Goal: Find specific page/section: Find specific page/section

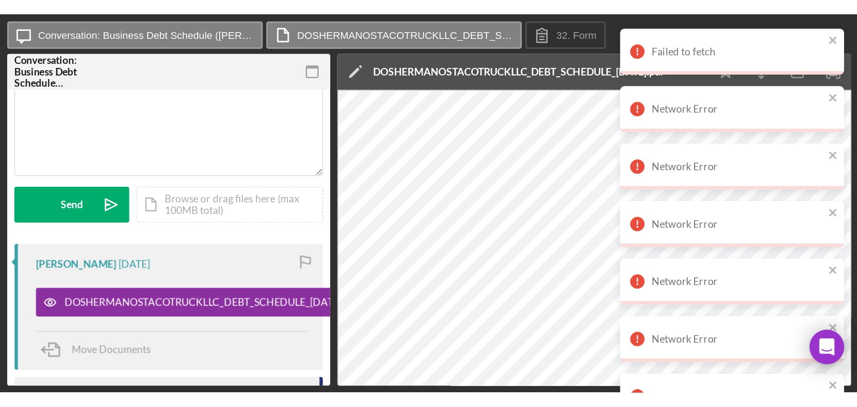
scroll to position [71, 0]
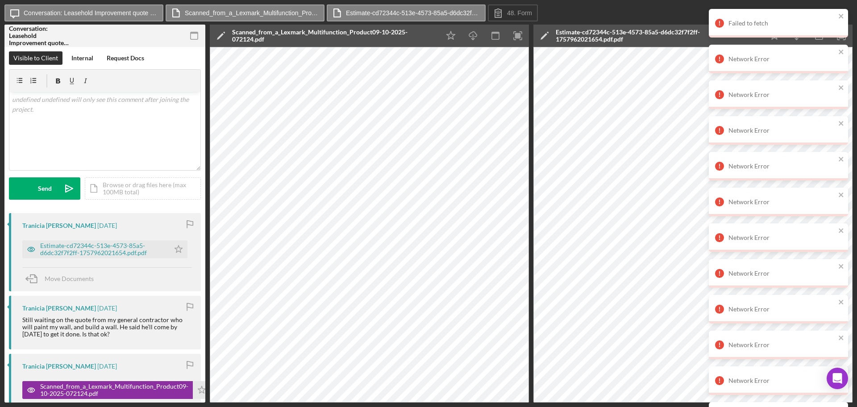
scroll to position [89, 0]
